Goal: Transaction & Acquisition: Purchase product/service

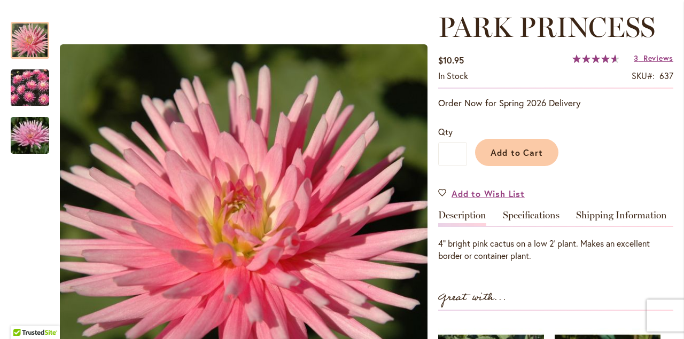
scroll to position [153, 0]
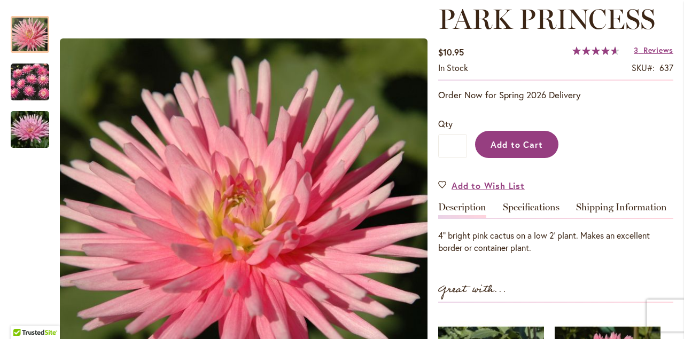
click at [528, 146] on span "Add to Cart" at bounding box center [517, 144] width 53 height 11
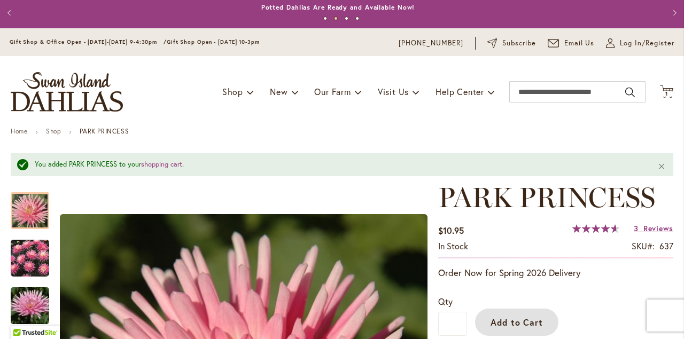
scroll to position [0, 0]
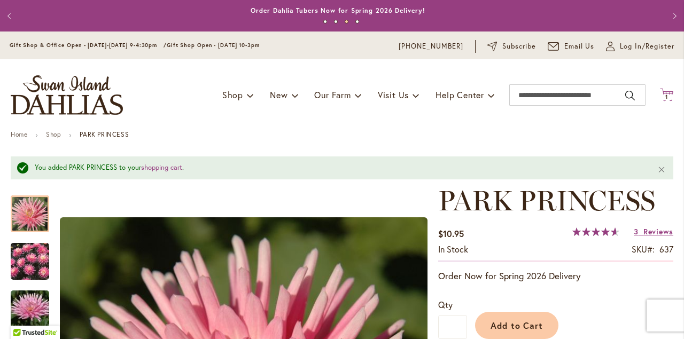
click at [660, 93] on icon at bounding box center [666, 94] width 13 height 13
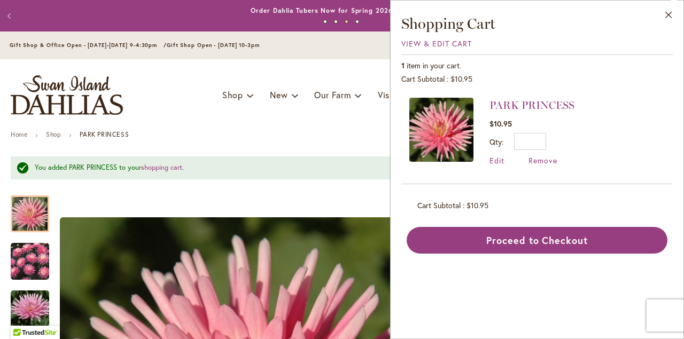
click at [361, 139] on ul "Home Shop PARK PRINCESS" at bounding box center [342, 136] width 663 height 10
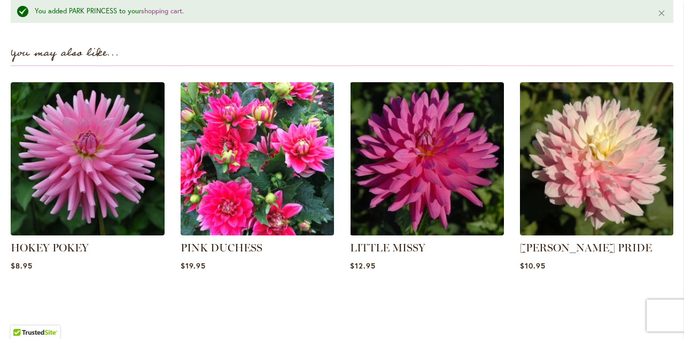
scroll to position [743, 0]
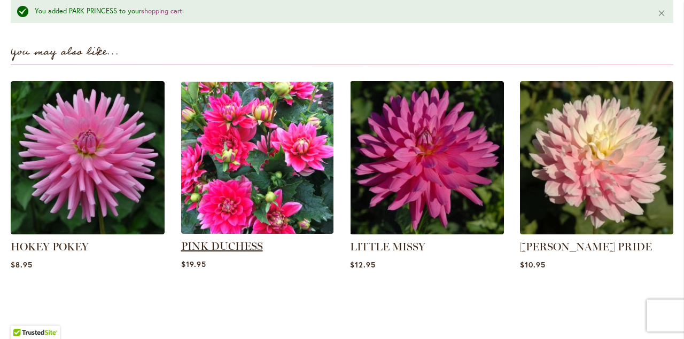
click at [241, 240] on link "PINK DUCHESS" at bounding box center [222, 246] width 82 height 13
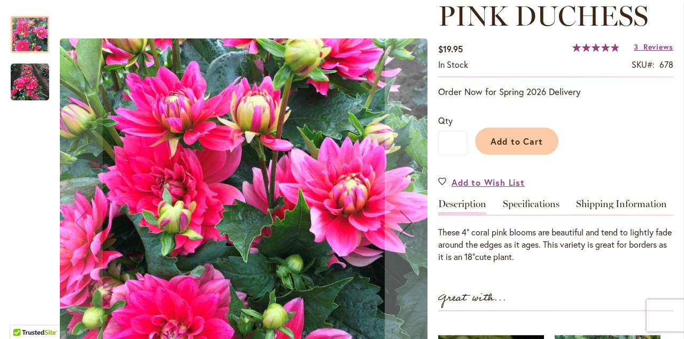
scroll to position [156, 0]
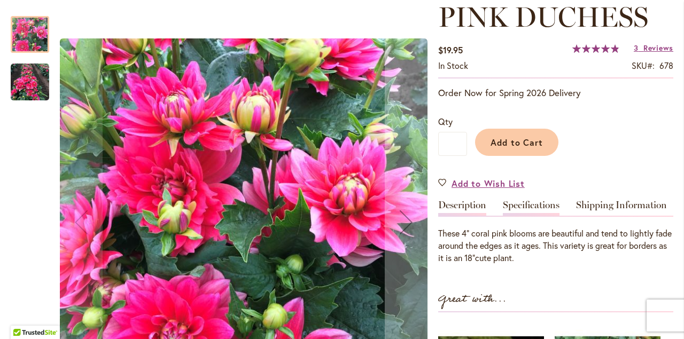
click at [526, 204] on link "Specifications" at bounding box center [531, 207] width 57 height 15
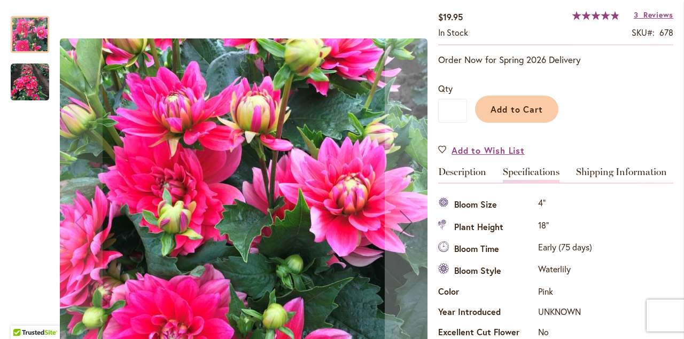
scroll to position [198, 0]
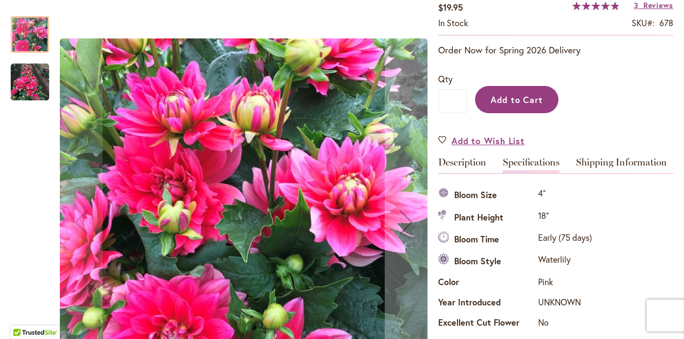
click at [516, 100] on span "Add to Cart" at bounding box center [517, 99] width 53 height 11
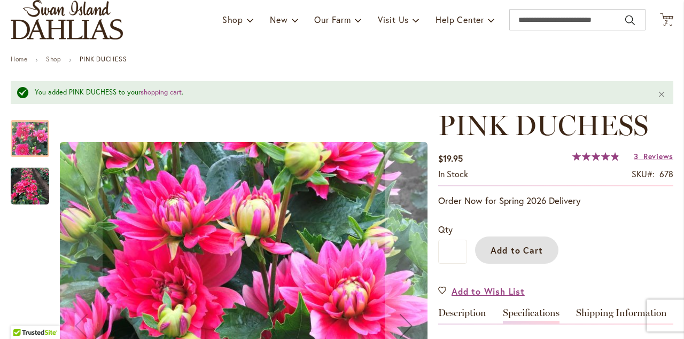
scroll to position [0, 0]
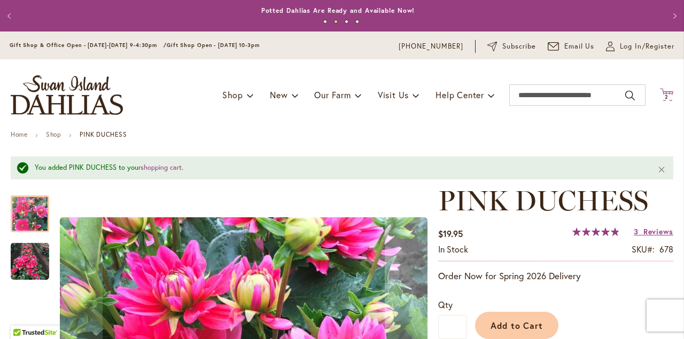
click at [665, 95] on span "2" at bounding box center [667, 97] width 4 height 7
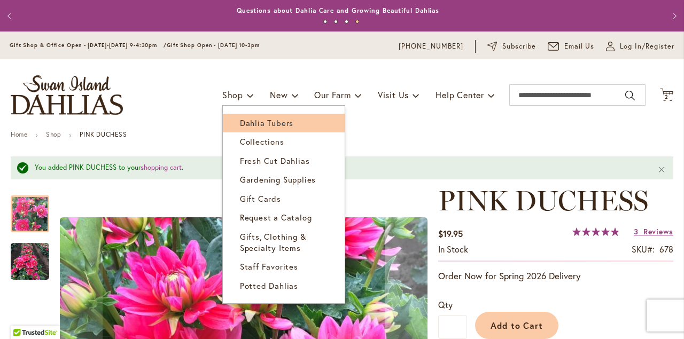
click at [240, 124] on span "Dahlia Tubers" at bounding box center [266, 123] width 53 height 11
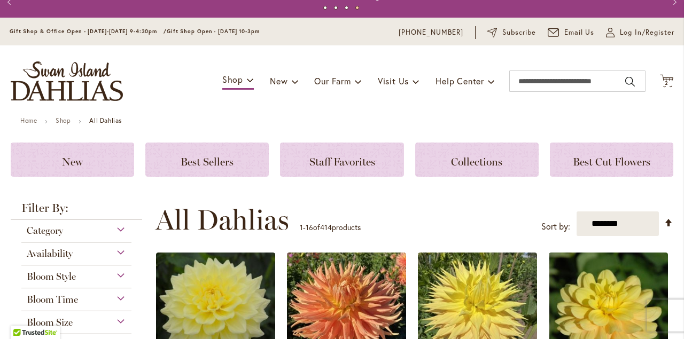
scroll to position [12, 0]
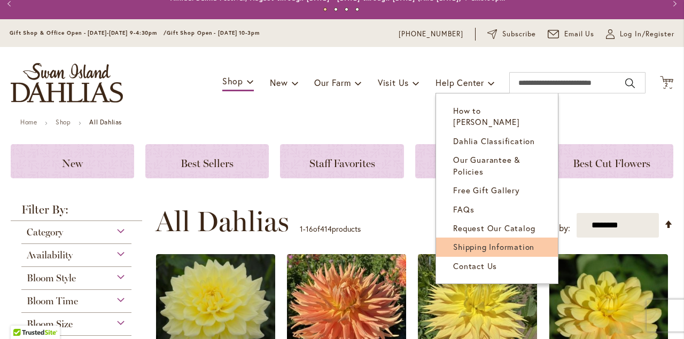
click at [467, 242] on span "Shipping Information" at bounding box center [493, 247] width 81 height 11
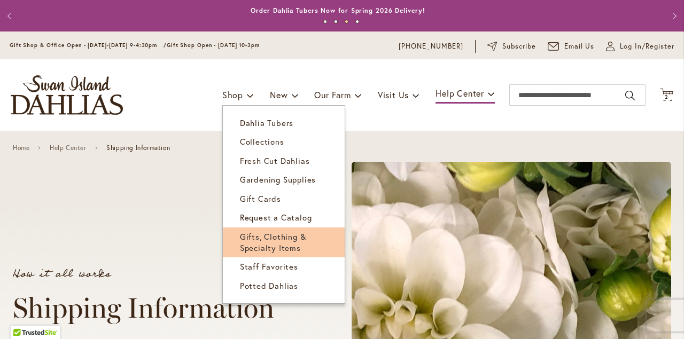
click at [268, 242] on link "Gifts, Clothing & Specialty Items" at bounding box center [284, 243] width 122 height 30
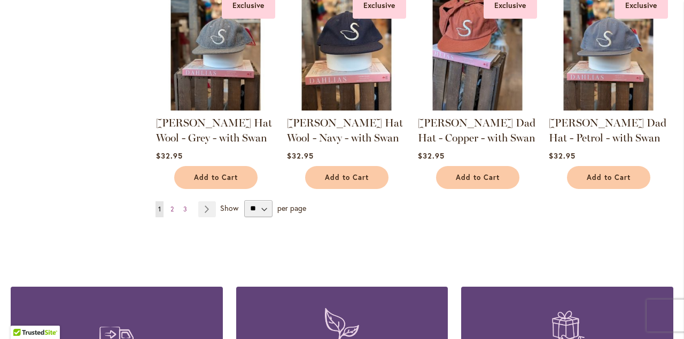
scroll to position [914, 0]
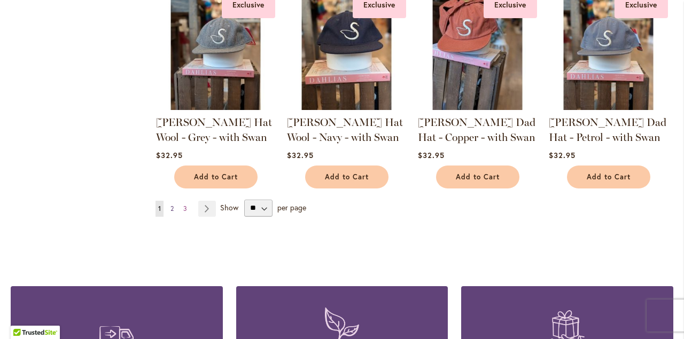
click at [172, 206] on span "2" at bounding box center [171, 209] width 3 height 8
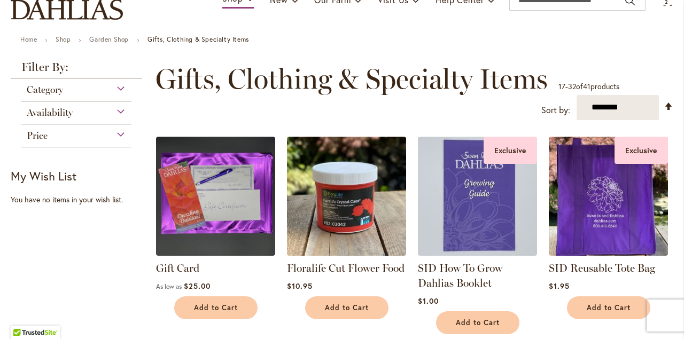
scroll to position [118, 0]
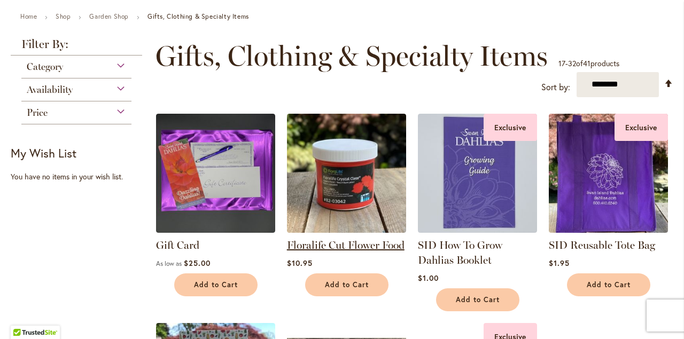
click at [344, 244] on link "Floralife Cut Flower Food" at bounding box center [346, 245] width 118 height 13
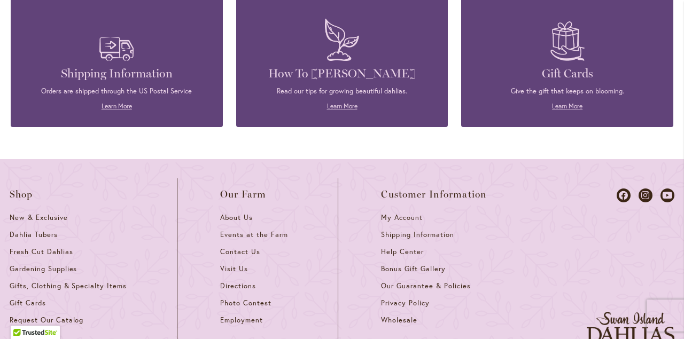
scroll to position [1463, 0]
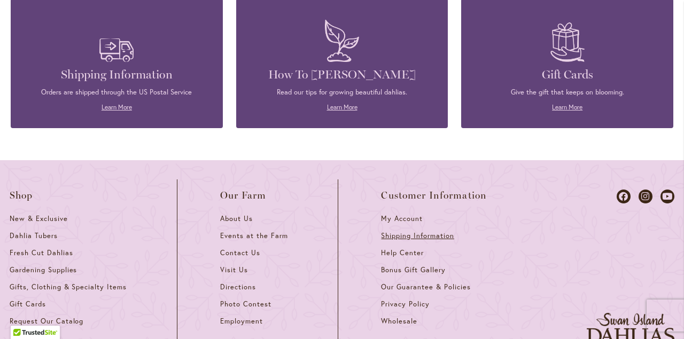
click at [440, 236] on span "Shipping Information" at bounding box center [417, 235] width 73 height 9
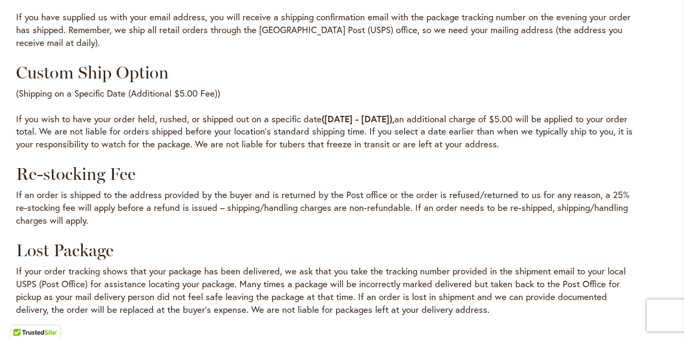
scroll to position [1186, 0]
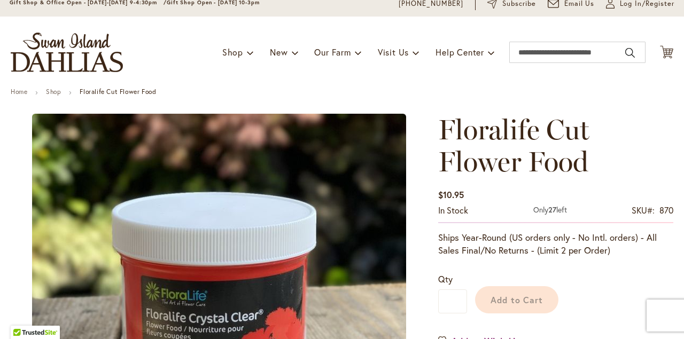
scroll to position [138, 0]
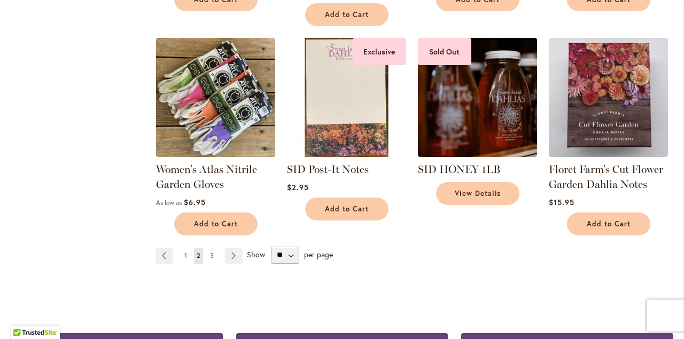
scroll to position [850, 0]
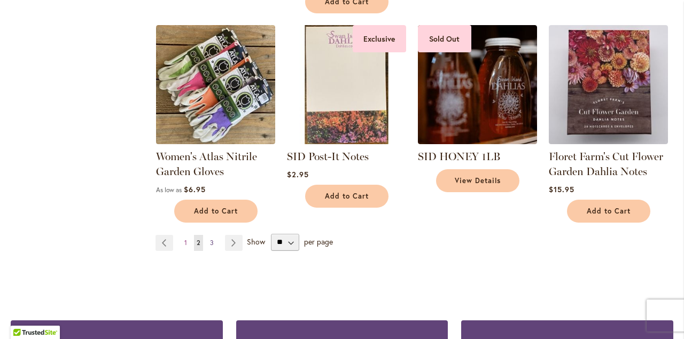
click at [212, 243] on span "3" at bounding box center [212, 243] width 4 height 8
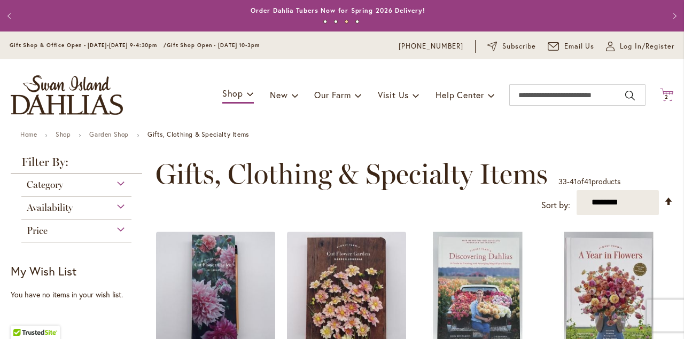
click at [665, 96] on span "2" at bounding box center [667, 97] width 4 height 7
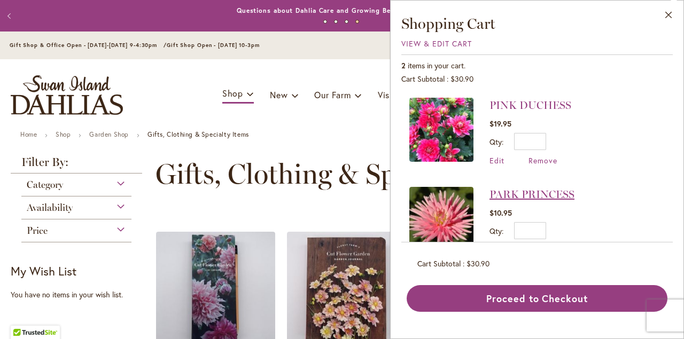
click at [519, 196] on link "PARK PRINCESS" at bounding box center [532, 194] width 85 height 13
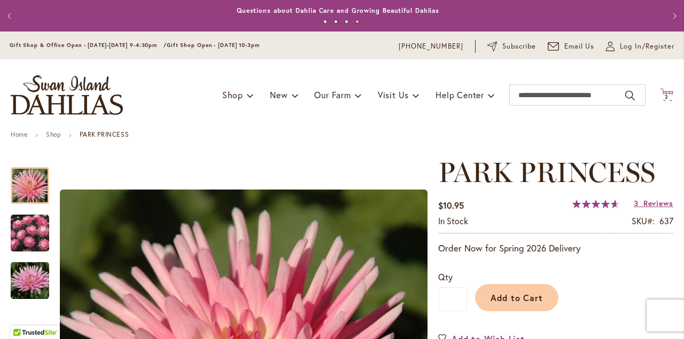
click at [665, 97] on span "2" at bounding box center [667, 97] width 4 height 7
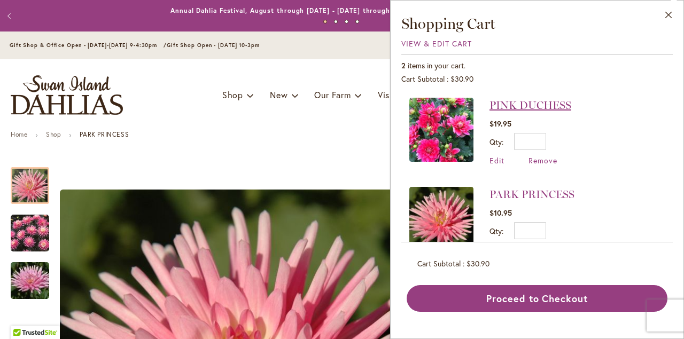
click at [524, 107] on link "PINK DUCHESS" at bounding box center [531, 105] width 82 height 13
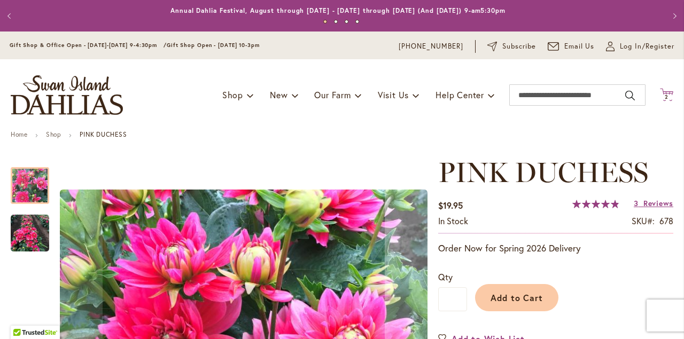
click at [665, 95] on span "2" at bounding box center [667, 97] width 4 height 7
